Goal: Task Accomplishment & Management: Manage account settings

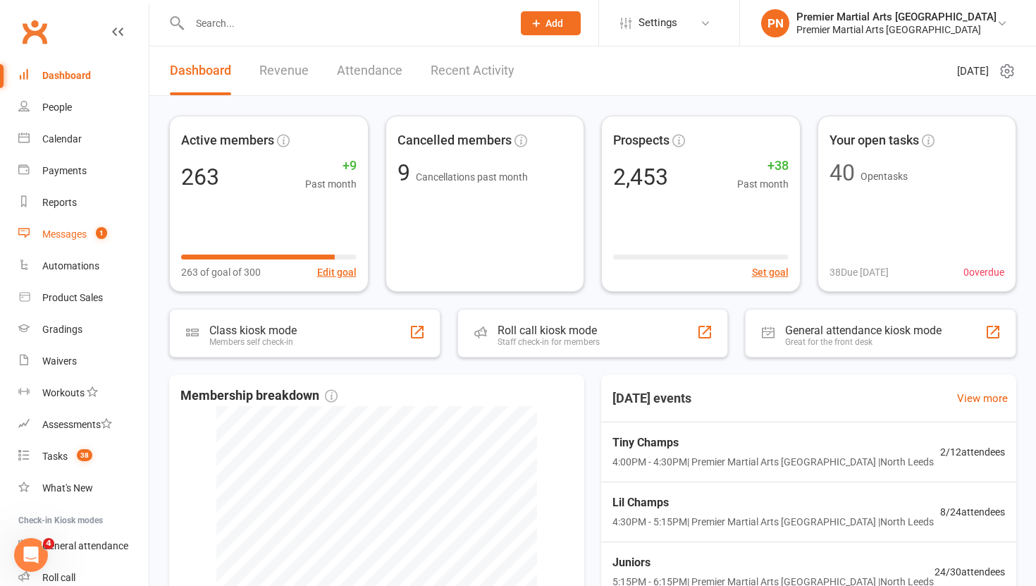
click at [91, 235] on count-badge "1" at bounding box center [98, 233] width 18 height 11
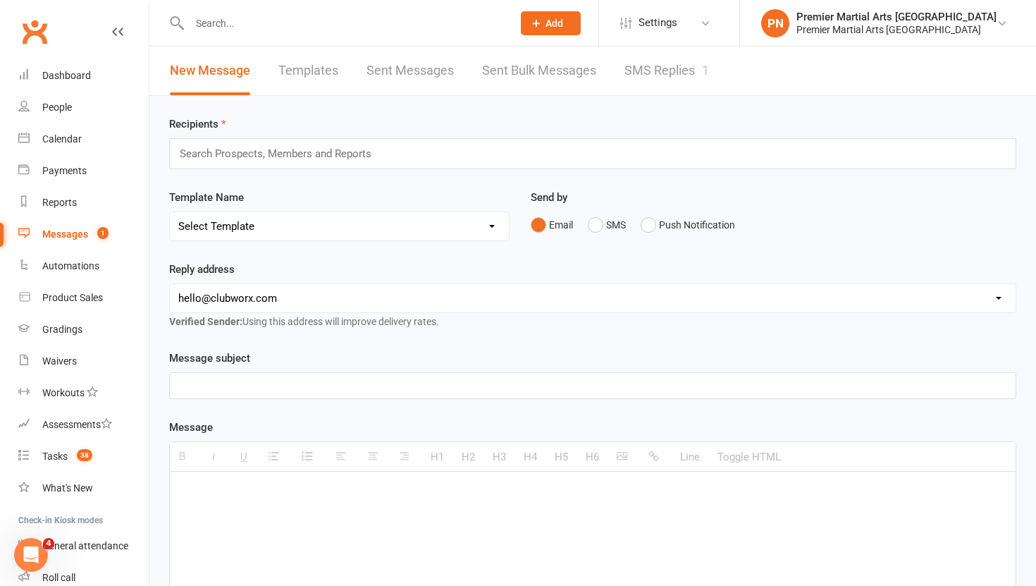
click at [665, 76] on link "SMS Replies 1" at bounding box center [666, 71] width 85 height 49
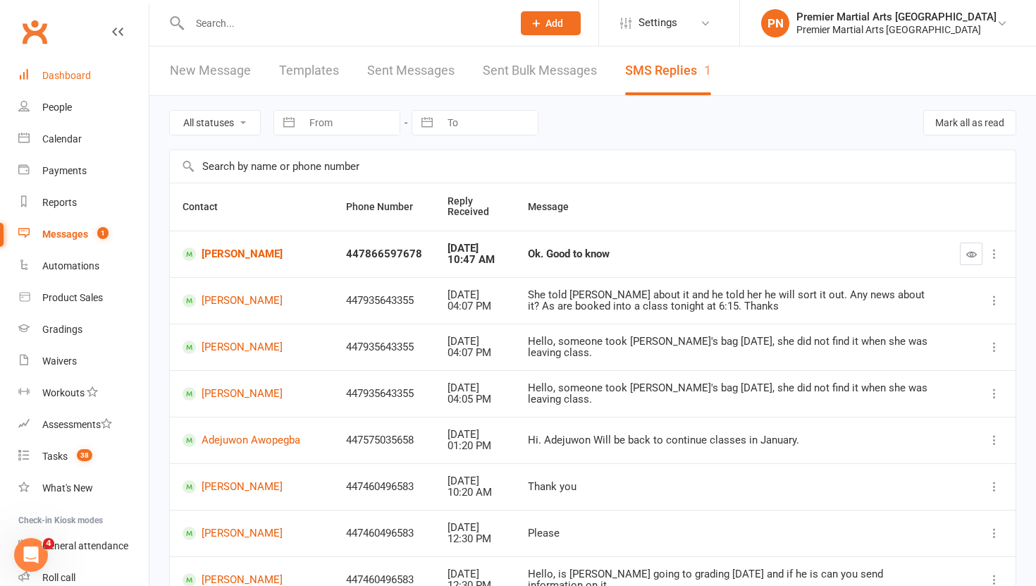
click at [79, 79] on div "Dashboard" at bounding box center [66, 75] width 49 height 11
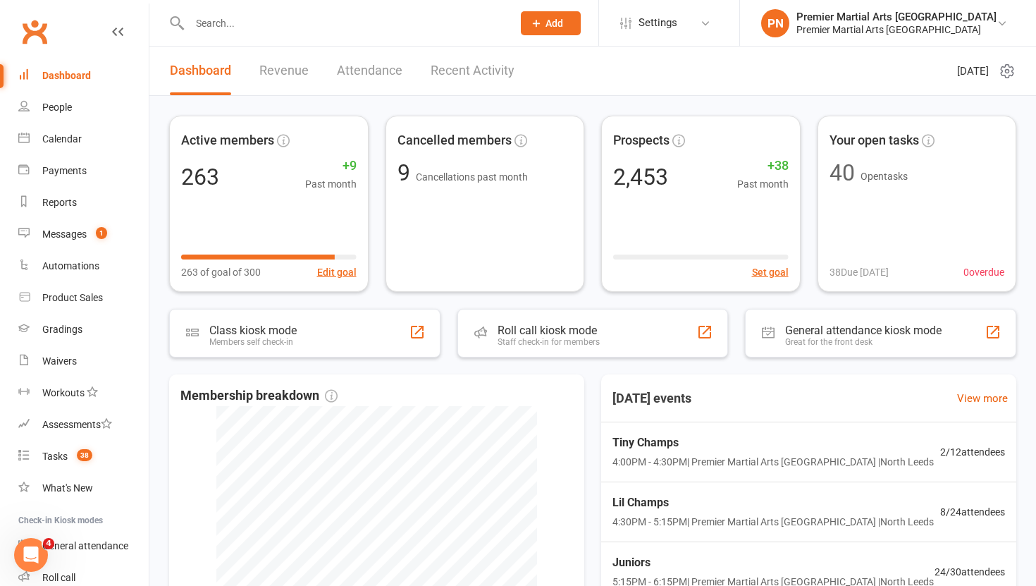
click at [278, 76] on link "Revenue" at bounding box center [283, 71] width 49 height 49
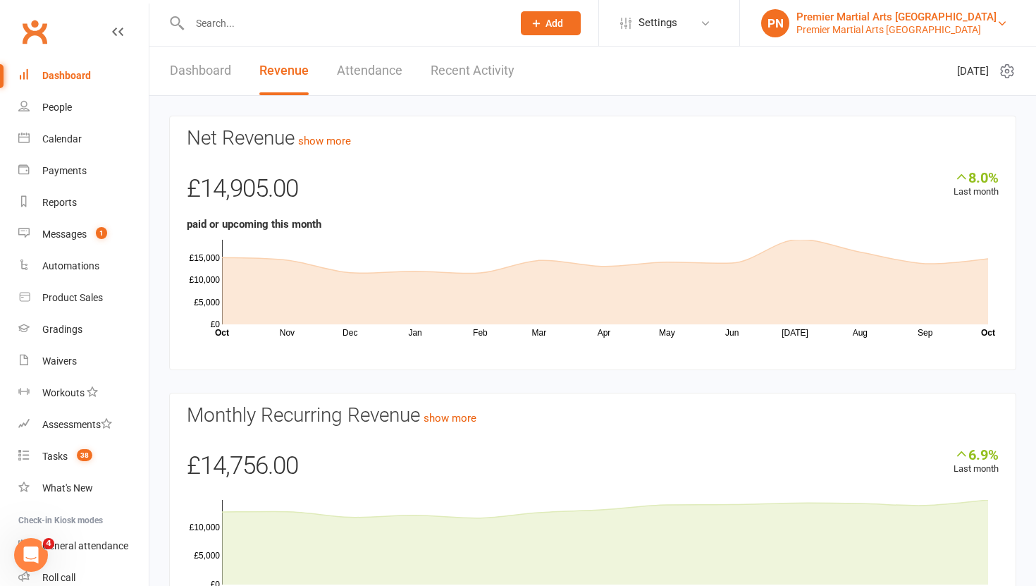
click at [989, 25] on div "Premier Martial Arts North Leeds" at bounding box center [896, 29] width 200 height 13
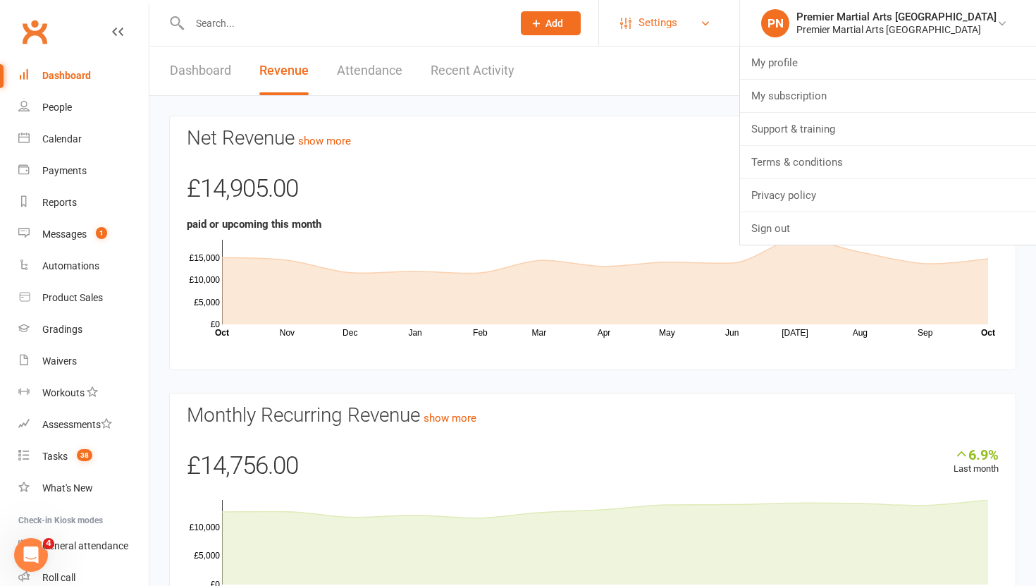
click at [718, 33] on link "Settings" at bounding box center [669, 23] width 98 height 32
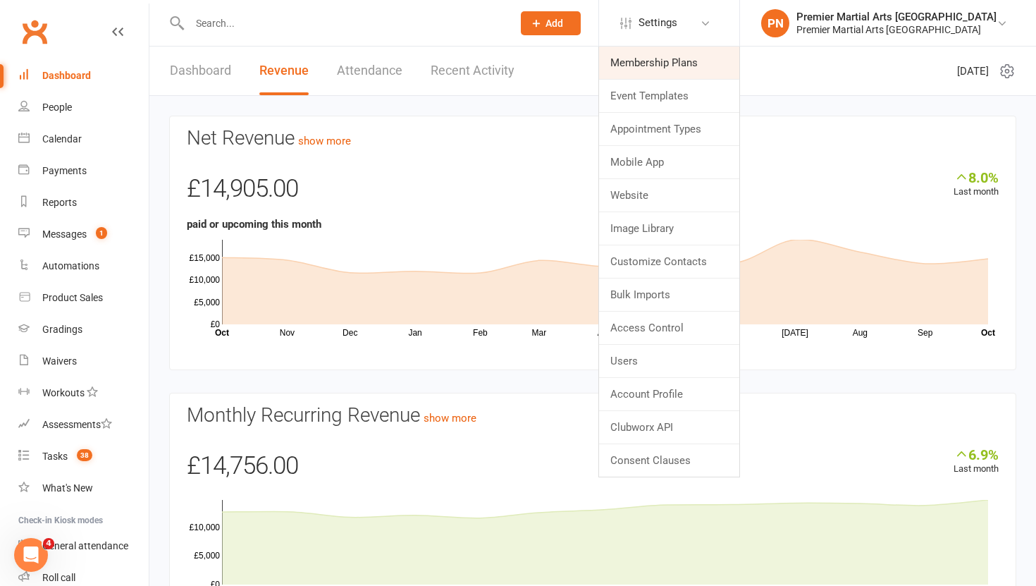
click at [737, 58] on link "Membership Plans" at bounding box center [669, 63] width 140 height 32
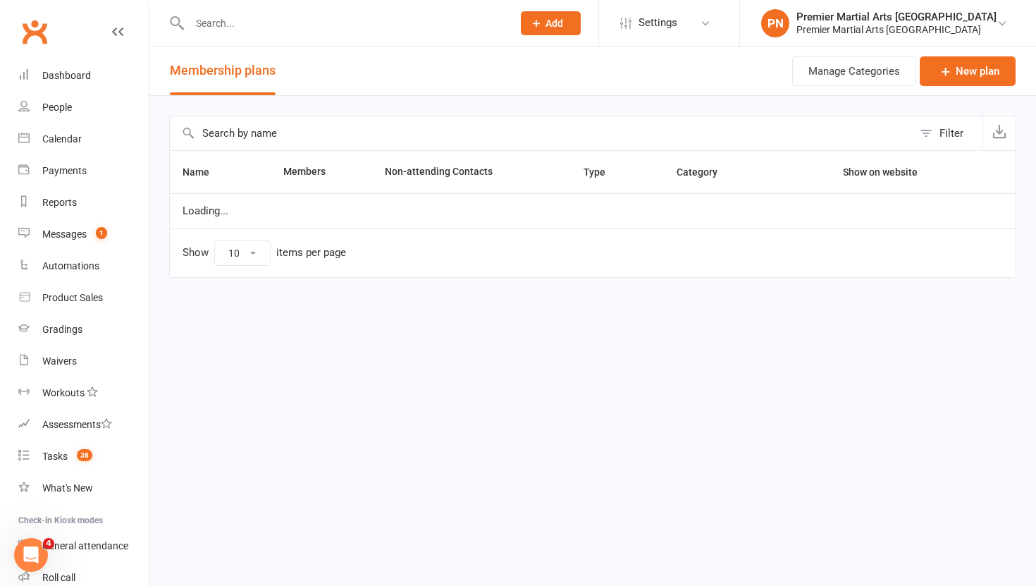
select select "25"
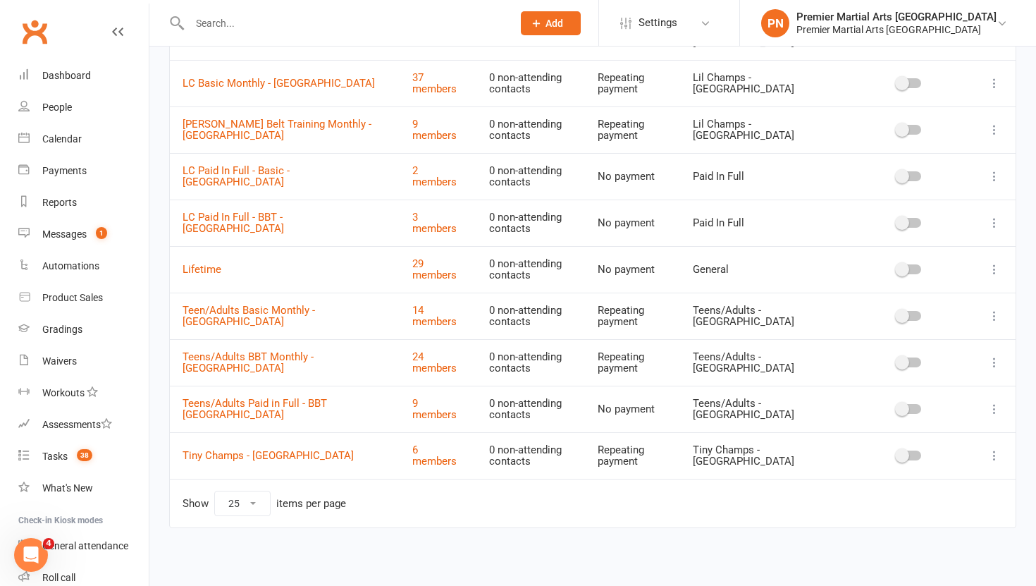
scroll to position [512, 0]
click at [1002, 23] on icon at bounding box center [1002, 23] width 11 height 11
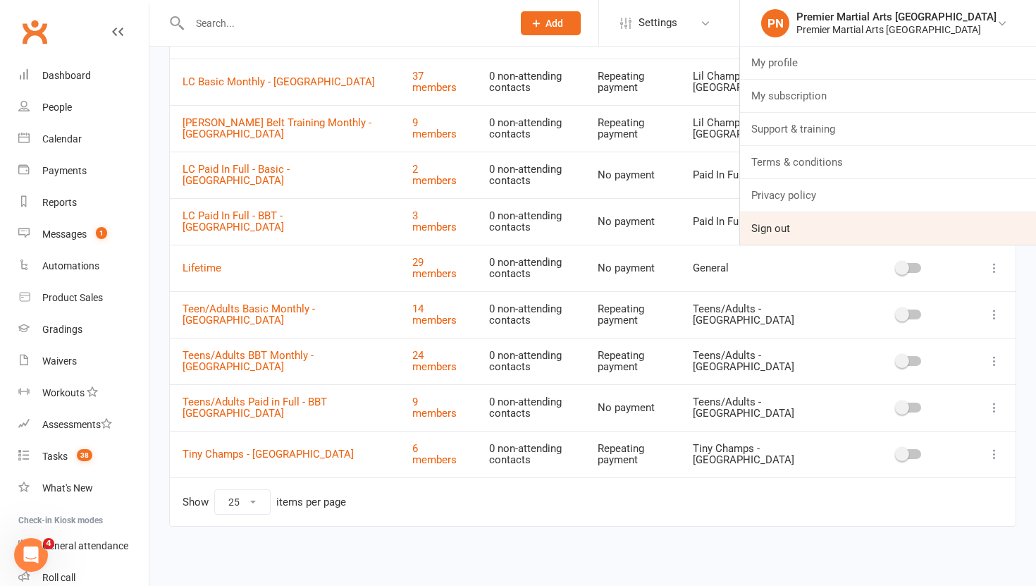
click at [858, 219] on link "Sign out" at bounding box center [888, 228] width 296 height 32
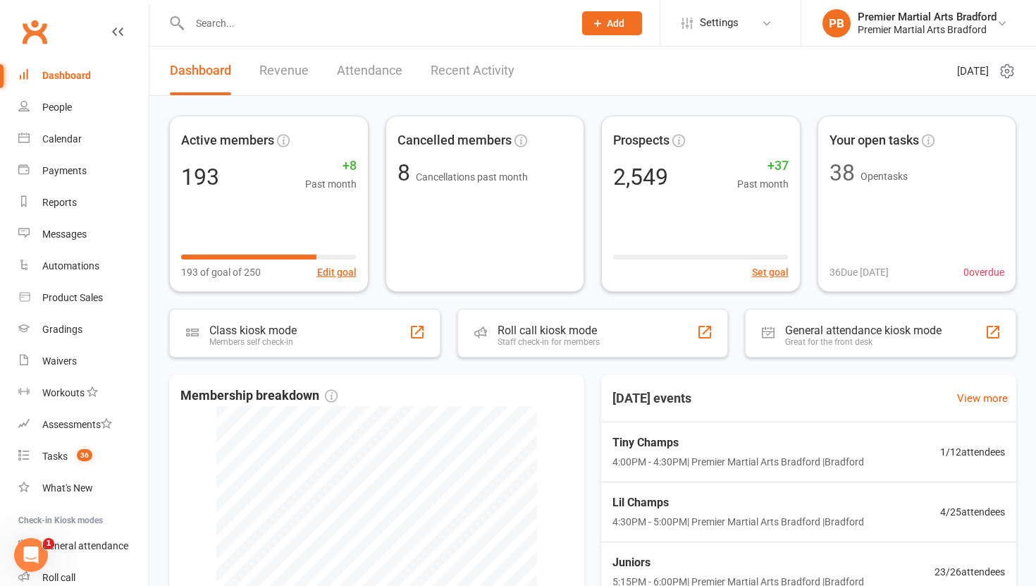
click at [305, 74] on link "Revenue" at bounding box center [283, 71] width 49 height 49
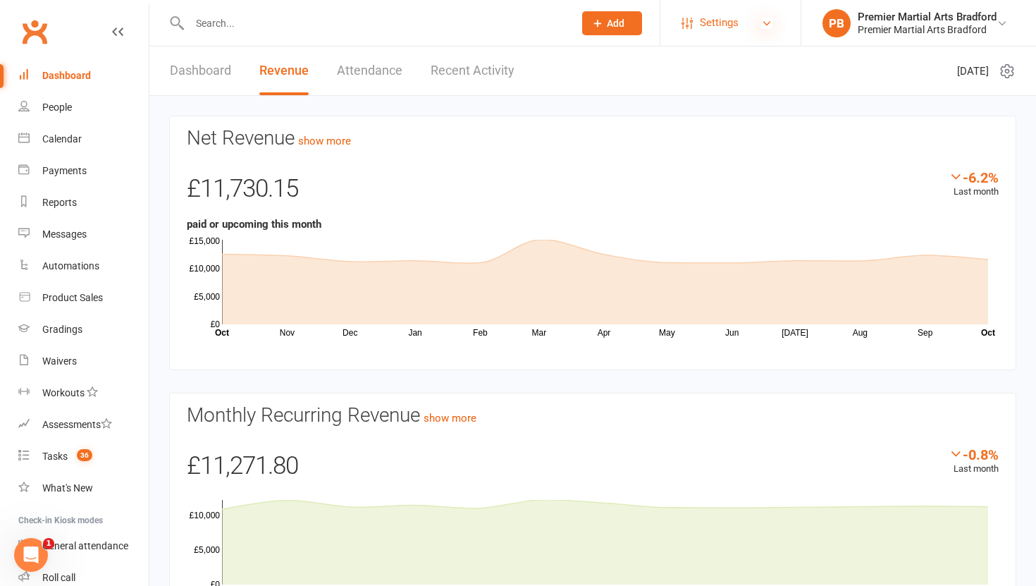
click at [762, 22] on icon at bounding box center [766, 23] width 11 height 11
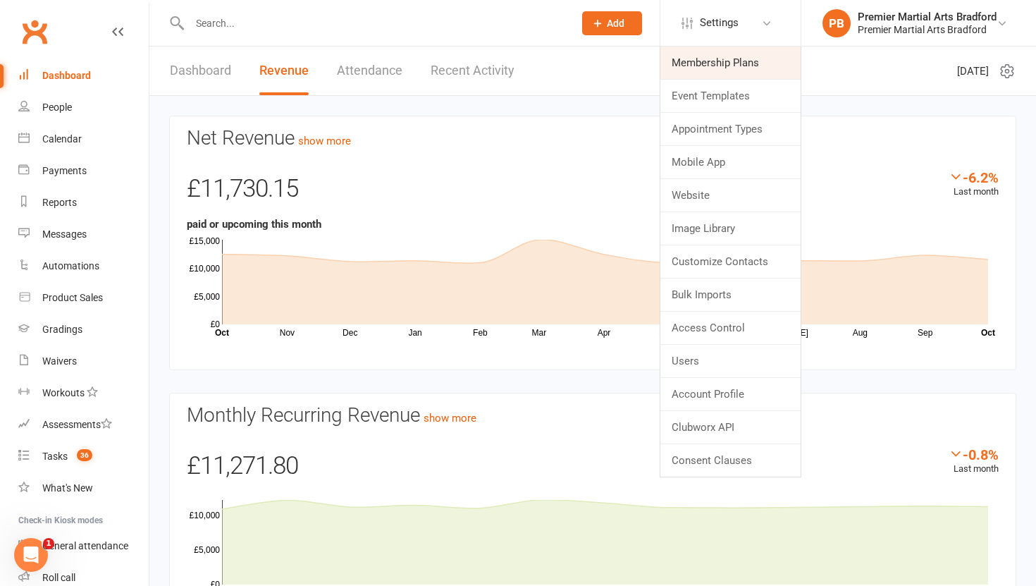
click at [748, 61] on link "Membership Plans" at bounding box center [730, 63] width 140 height 32
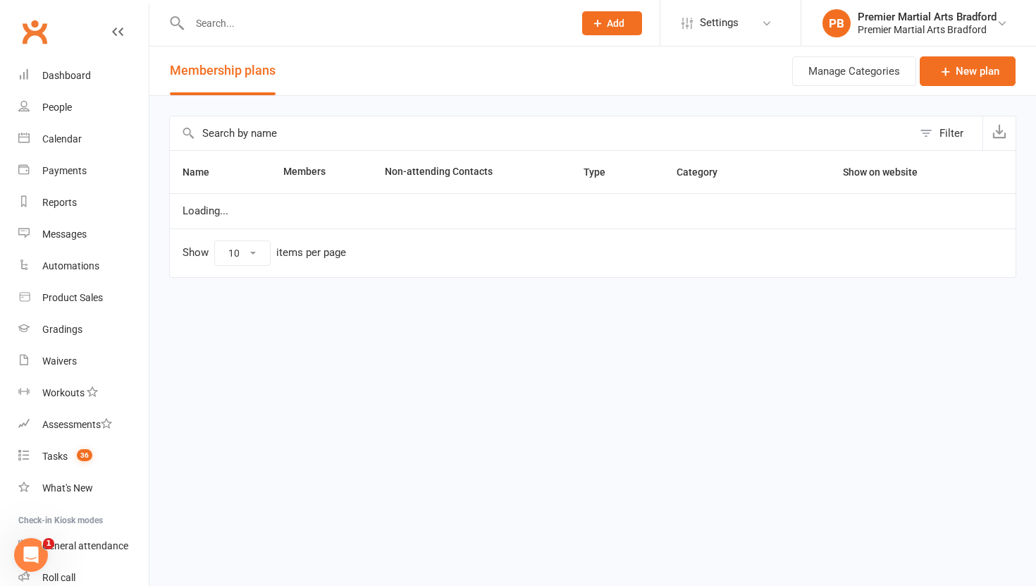
select select "100"
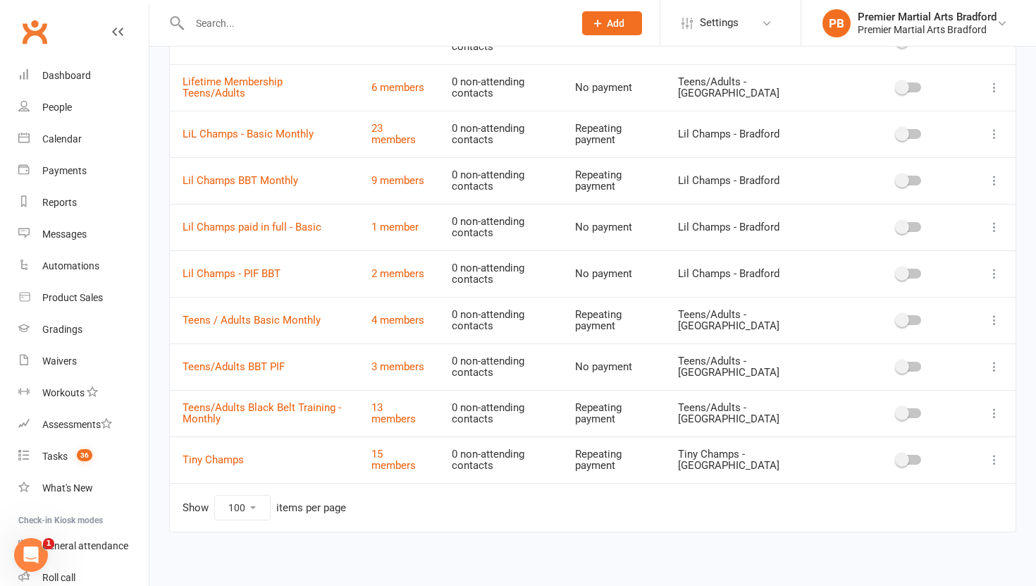
scroll to position [507, 0]
